Goal: Task Accomplishment & Management: Complete application form

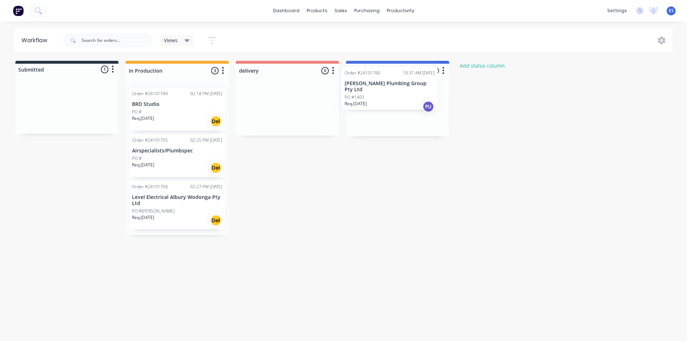
drag, startPoint x: 63, startPoint y: 112, endPoint x: 390, endPoint y: 94, distance: 327.4
click at [389, 94] on div "Submitted 1 Status colour #273444 hex #273444 Save Cancel Summaries Total order…" at bounding box center [332, 148] width 675 height 174
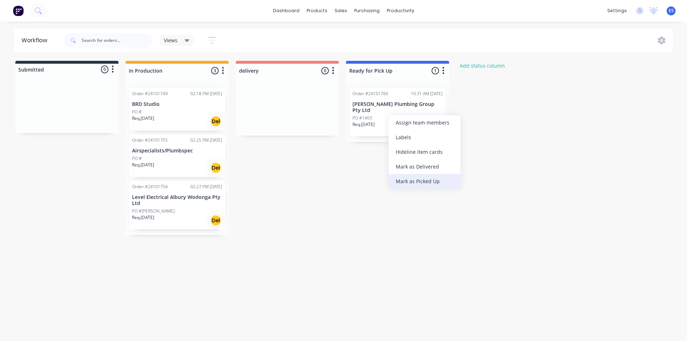
click at [432, 182] on div "Mark as Picked Up" at bounding box center [425, 181] width 72 height 15
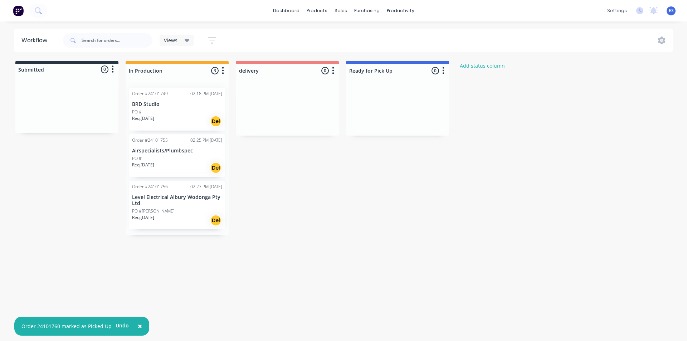
click at [19, 13] on img at bounding box center [18, 10] width 11 height 11
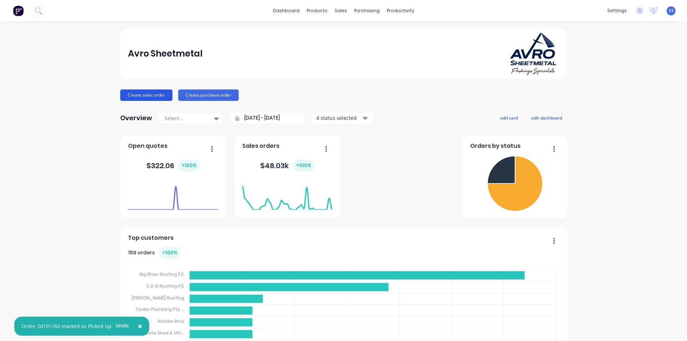
click at [150, 99] on button "Create sales order" at bounding box center [146, 95] width 52 height 11
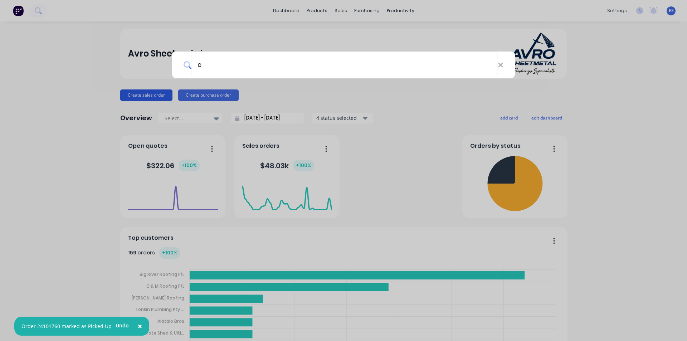
type input "cm"
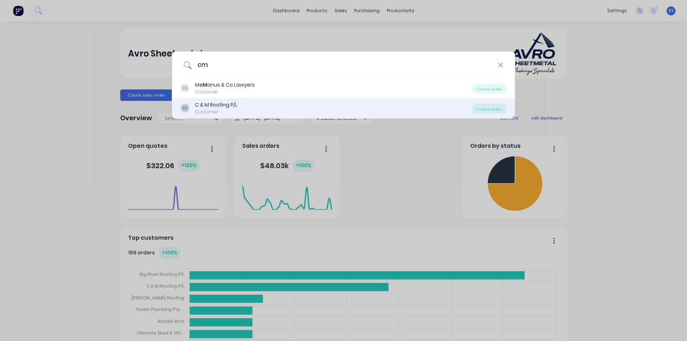
click at [222, 105] on div "C & M Roofing P/L" at bounding box center [216, 105] width 42 height 8
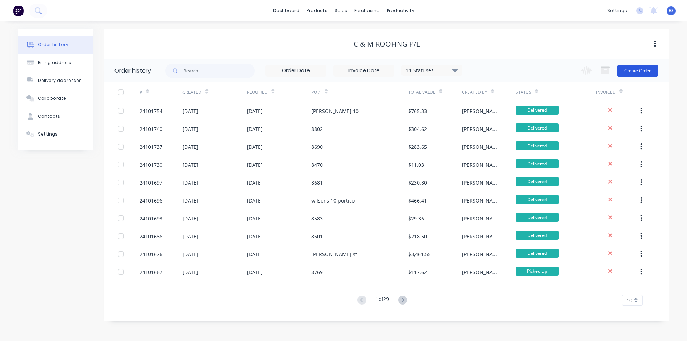
click at [635, 69] on button "Create Order" at bounding box center [638, 70] width 42 height 11
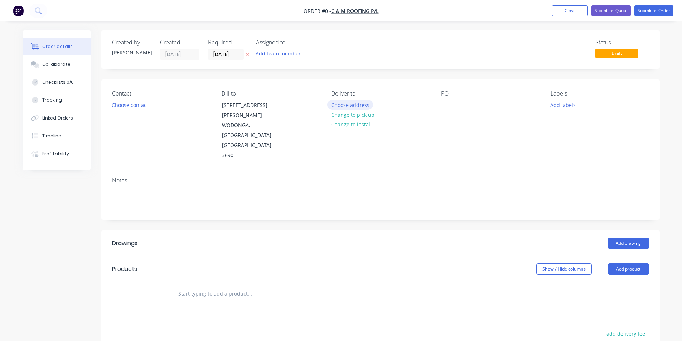
click at [360, 108] on button "Choose address" at bounding box center [350, 105] width 46 height 10
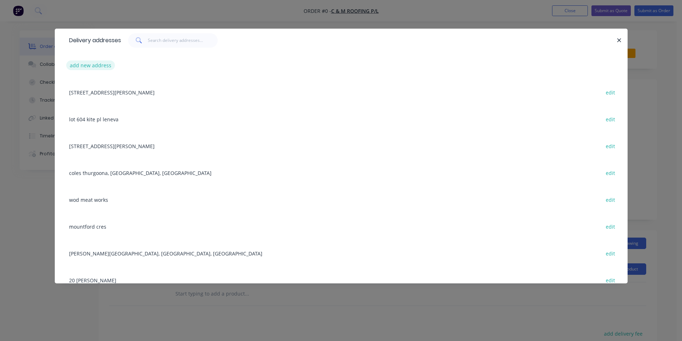
click at [91, 63] on button "add new address" at bounding box center [90, 66] width 49 height 10
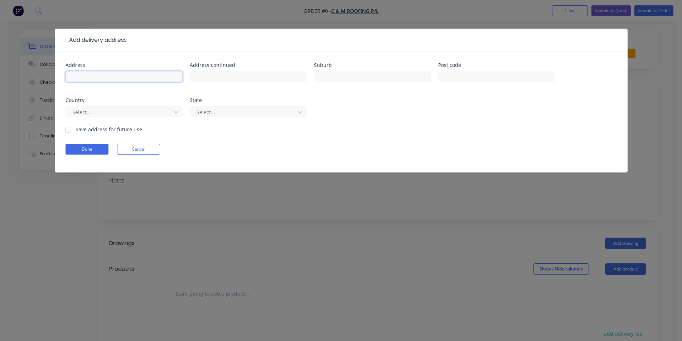
click at [106, 75] on input "text" at bounding box center [124, 76] width 117 height 11
type input "9 birchall cres leneva"
click at [66, 132] on div "Save address for future use" at bounding box center [104, 130] width 77 height 8
click at [75, 147] on button "Done" at bounding box center [87, 149] width 43 height 11
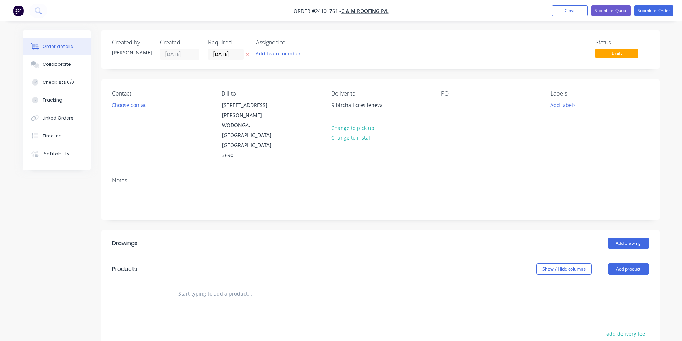
click at [449, 99] on div "PO" at bounding box center [490, 125] width 98 height 71
click at [449, 102] on div at bounding box center [446, 105] width 11 height 10
click at [630, 238] on button "Add drawing" at bounding box center [628, 243] width 41 height 11
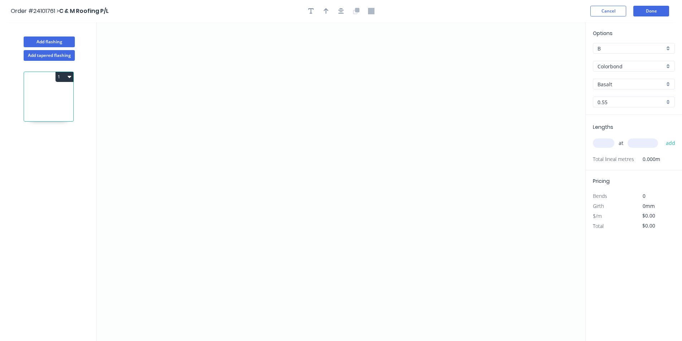
click at [649, 88] on input "Basalt" at bounding box center [631, 85] width 67 height 8
click at [643, 95] on div "Monument" at bounding box center [633, 98] width 81 height 13
type input "Monument"
click at [250, 102] on icon "0" at bounding box center [341, 181] width 489 height 319
click at [378, 100] on icon "0" at bounding box center [341, 181] width 489 height 319
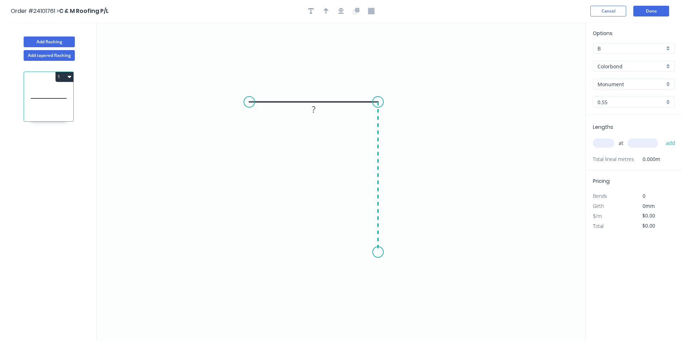
click at [373, 252] on icon "0 ?" at bounding box center [341, 181] width 489 height 319
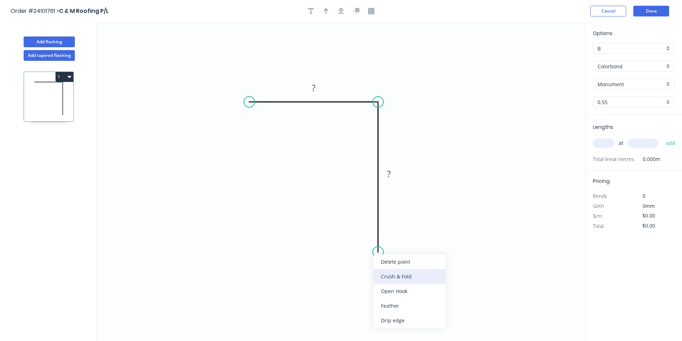
click at [396, 276] on div "Crush & Fold" at bounding box center [410, 276] width 72 height 15
click at [392, 284] on div "Flip bend" at bounding box center [416, 279] width 72 height 15
click at [390, 176] on tspan "?" at bounding box center [389, 174] width 4 height 12
click at [315, 85] on tspan "?" at bounding box center [314, 88] width 4 height 12
click at [608, 147] on input "text" at bounding box center [603, 143] width 21 height 9
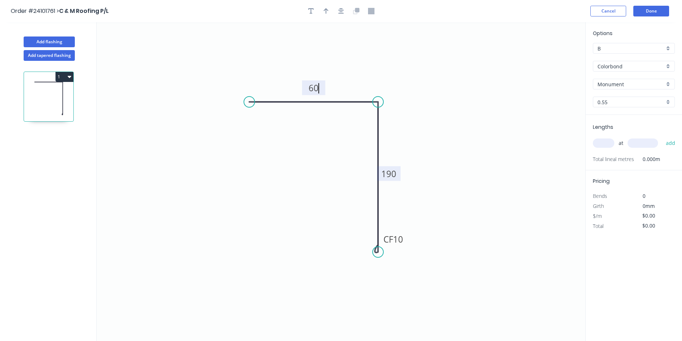
type input "$11.78"
type input "2"
click at [637, 144] on input "text" at bounding box center [643, 143] width 30 height 9
type input "2210"
click at [662, 137] on button "add" at bounding box center [670, 143] width 17 height 12
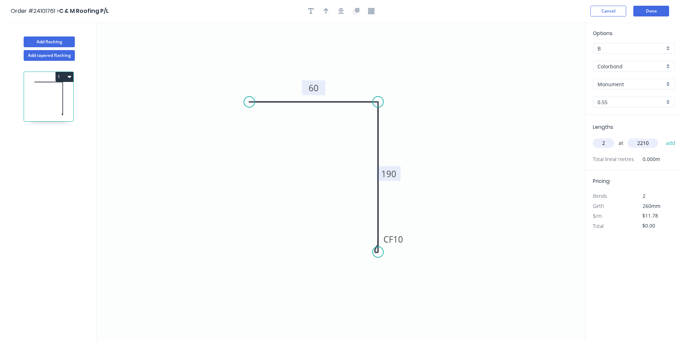
type input "$52.07"
type input "1"
click at [637, 144] on input "text" at bounding box center [643, 143] width 30 height 9
type input "2385"
click at [662, 137] on button "add" at bounding box center [670, 143] width 17 height 12
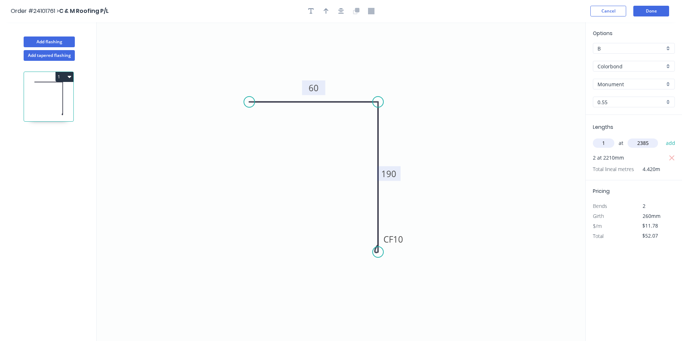
type input "$80.16"
click at [659, 8] on button "Done" at bounding box center [651, 11] width 36 height 11
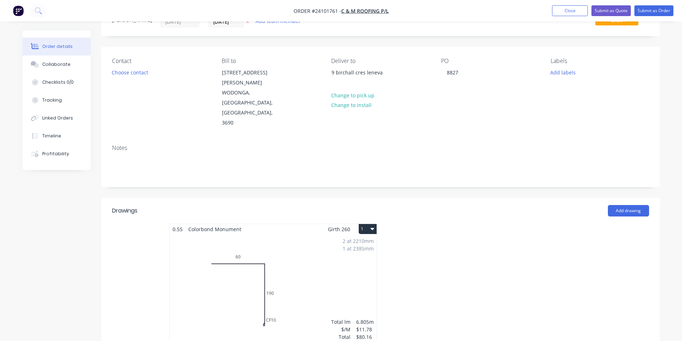
scroll to position [179, 0]
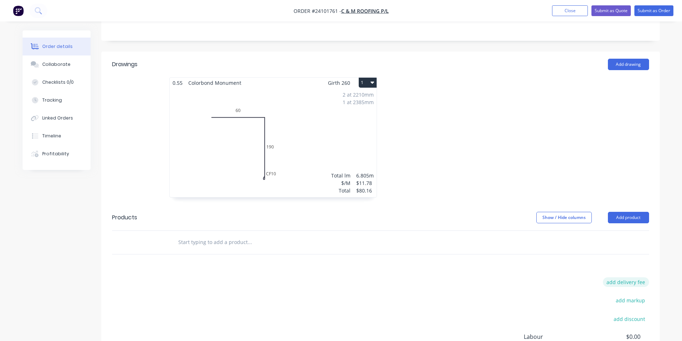
click at [630, 277] on button "add delivery fee" at bounding box center [626, 282] width 46 height 10
type input "60"
click input "submit" at bounding box center [0, 0] width 0 height 0
click at [670, 11] on button "Submit as Order" at bounding box center [653, 10] width 39 height 11
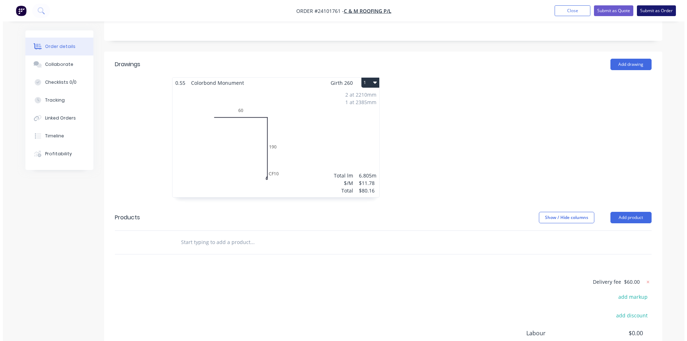
scroll to position [0, 0]
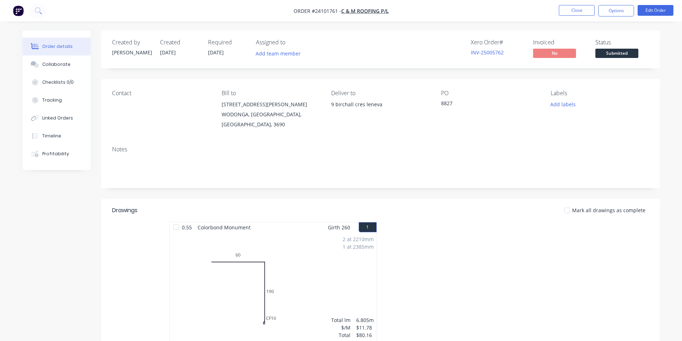
click at [14, 8] on img "button" at bounding box center [18, 10] width 11 height 11
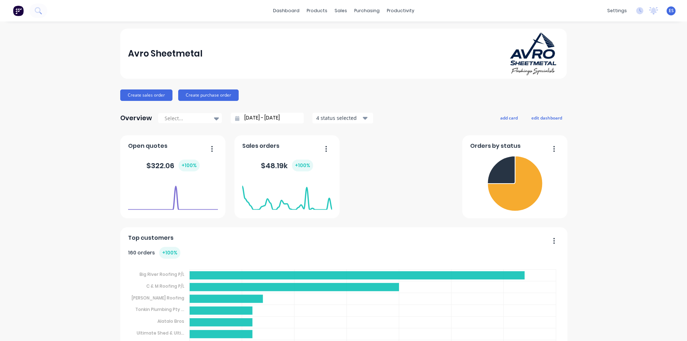
click at [293, 38] on div "Avro Sheetmetal" at bounding box center [343, 54] width 431 height 44
click at [281, 8] on link "dashboard" at bounding box center [287, 10] width 34 height 11
click at [410, 28] on link "Workflow" at bounding box center [425, 34] width 95 height 14
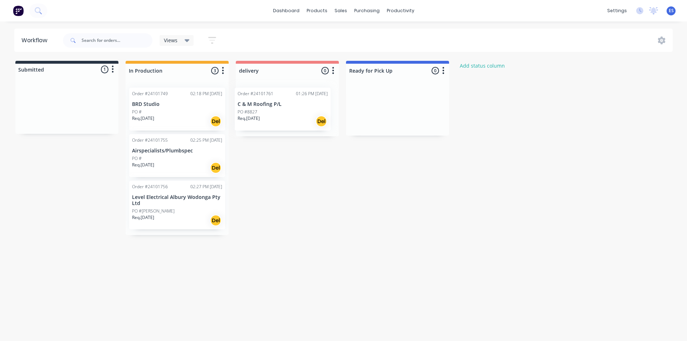
drag, startPoint x: 80, startPoint y: 108, endPoint x: 300, endPoint y: 111, distance: 220.2
click at [300, 111] on div "Submitted 1 Status colour #273444 hex #273444 Save Cancel Summaries Total order…" at bounding box center [332, 148] width 675 height 174
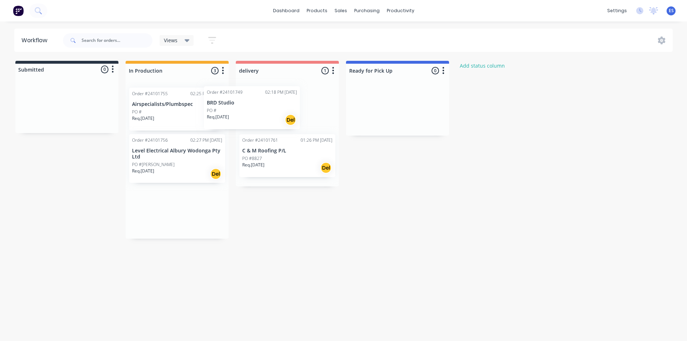
drag, startPoint x: 188, startPoint y: 124, endPoint x: 248, endPoint y: 123, distance: 60.9
click at [248, 123] on div "Submitted 0 Status colour #273444 hex #273444 Save Cancel Summaries Total order…" at bounding box center [332, 150] width 675 height 178
click at [20, 15] on img at bounding box center [18, 10] width 11 height 11
